Goal: Task Accomplishment & Management: Manage account settings

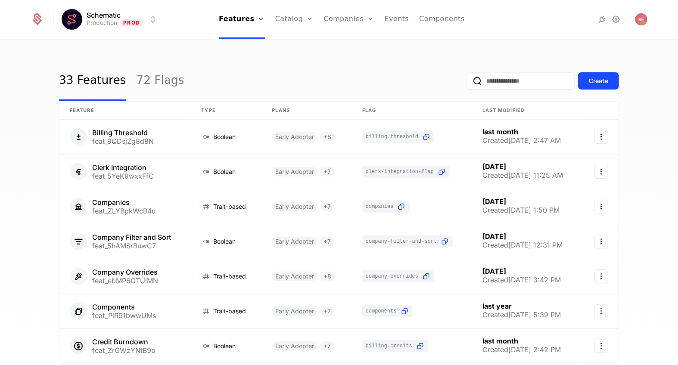
click at [338, 22] on link "Companies" at bounding box center [349, 19] width 50 height 39
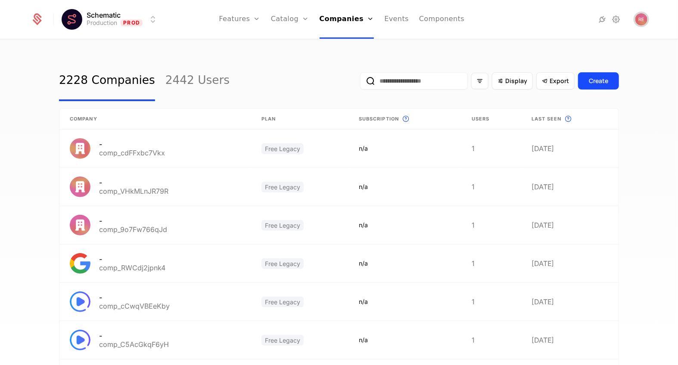
click at [635, 22] on span "Open user button" at bounding box center [641, 19] width 12 height 12
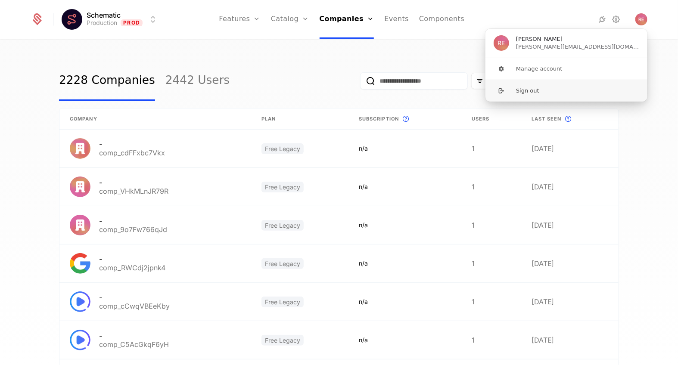
click at [577, 80] on button "Sign out" at bounding box center [566, 91] width 163 height 22
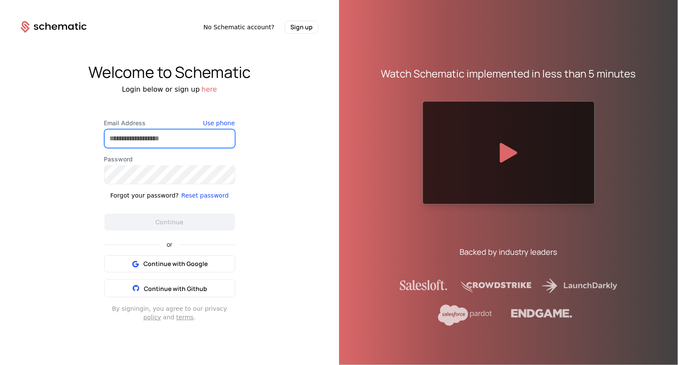
click at [158, 132] on input "Email Address" at bounding box center [170, 139] width 130 height 18
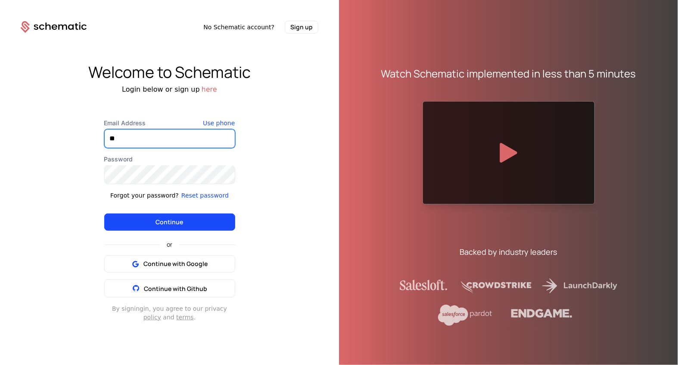
type input "*"
